Goal: Use online tool/utility: Use online tool/utility

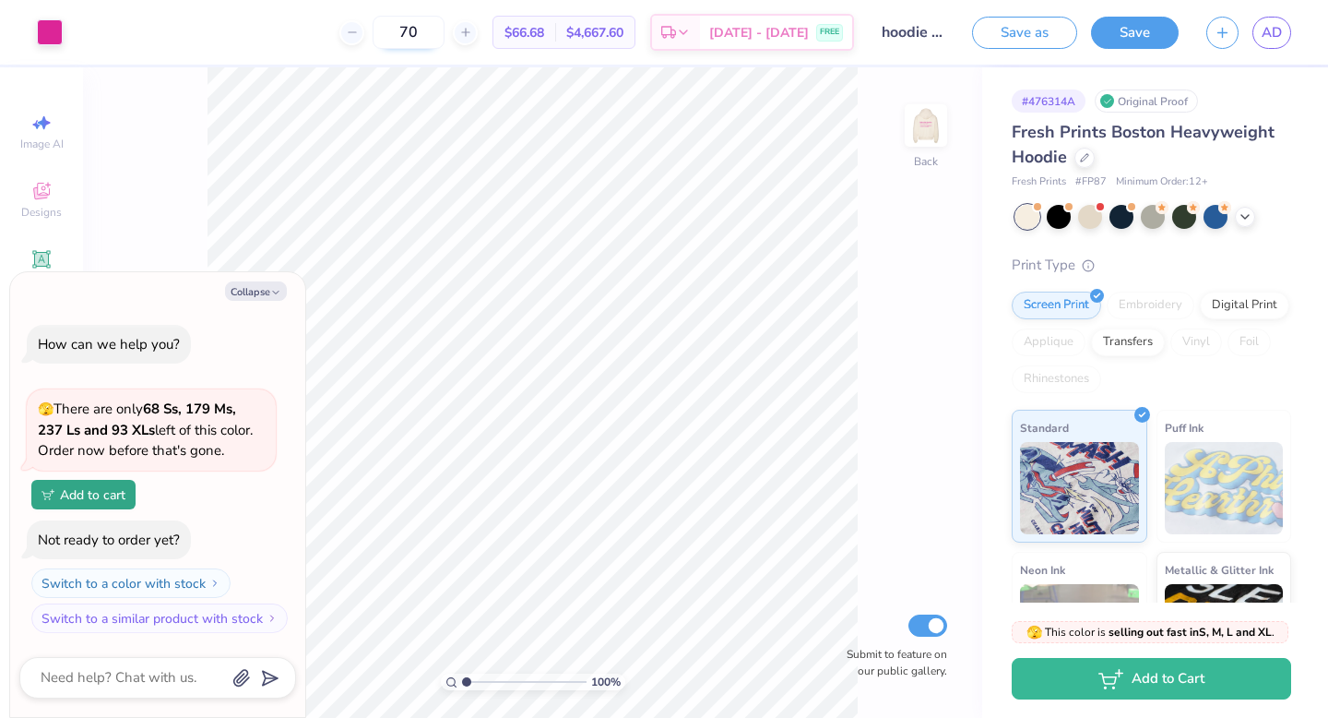
click at [440, 37] on input "70" at bounding box center [409, 32] width 72 height 33
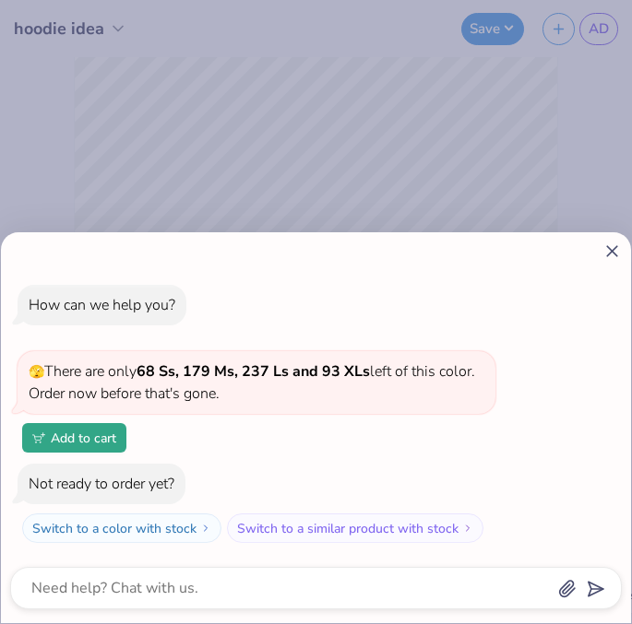
click at [606, 243] on icon at bounding box center [611, 251] width 19 height 19
type textarea "x"
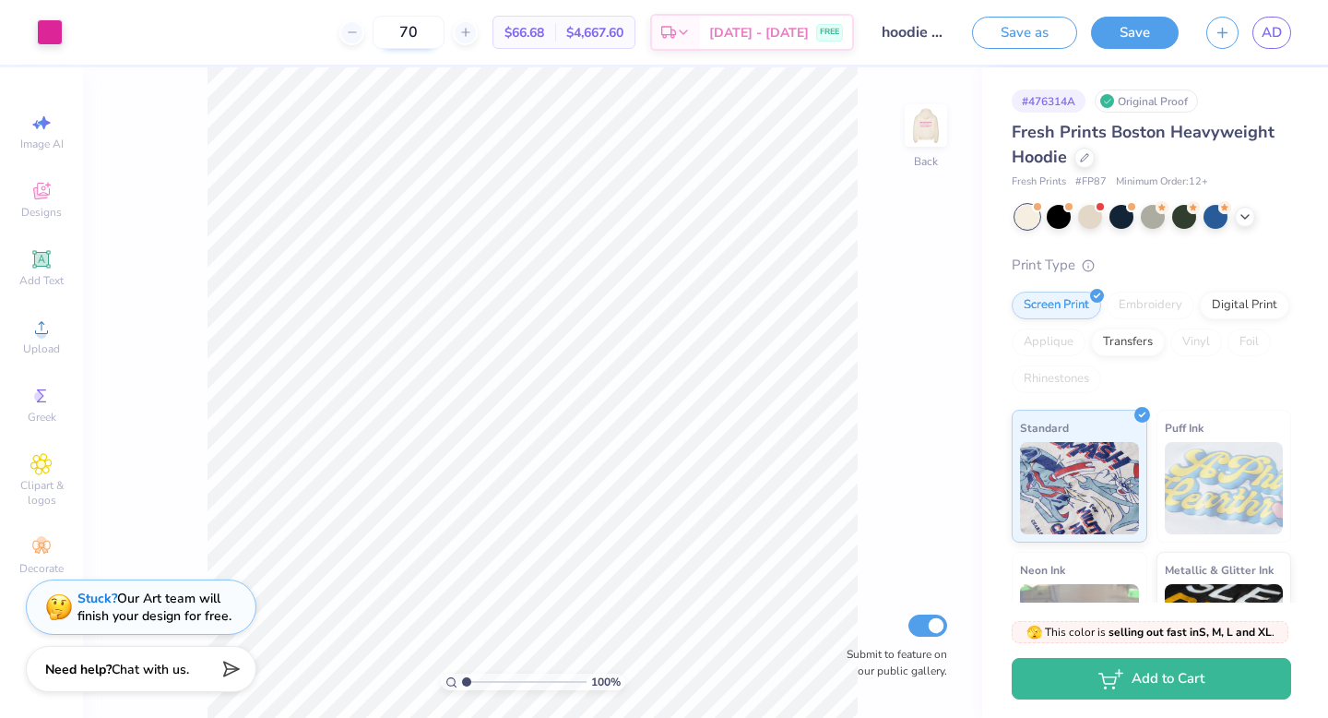
click at [438, 33] on input "70" at bounding box center [409, 32] width 72 height 33
type input "73"
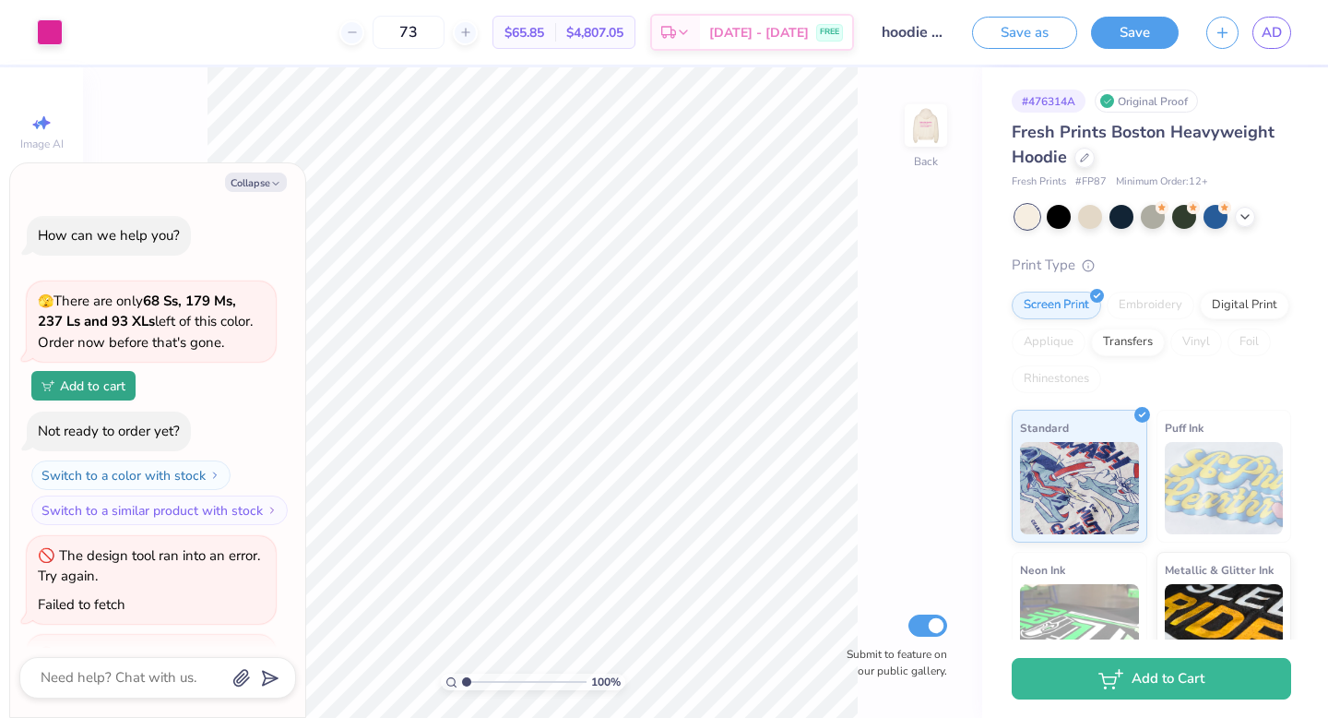
type textarea "x"
